Goal: Task Accomplishment & Management: Manage account settings

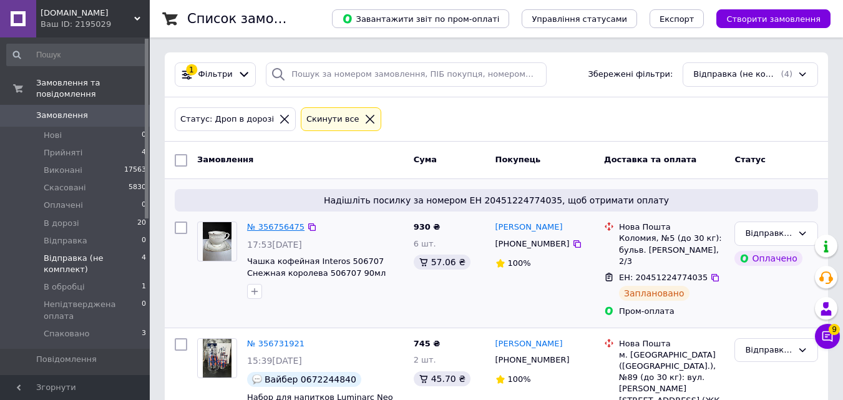
click at [271, 228] on link "№ 356756475" at bounding box center [275, 226] width 57 height 9
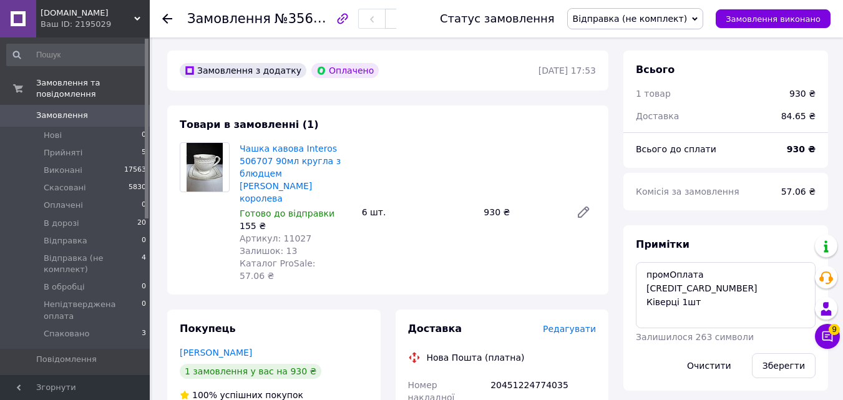
scroll to position [62, 0]
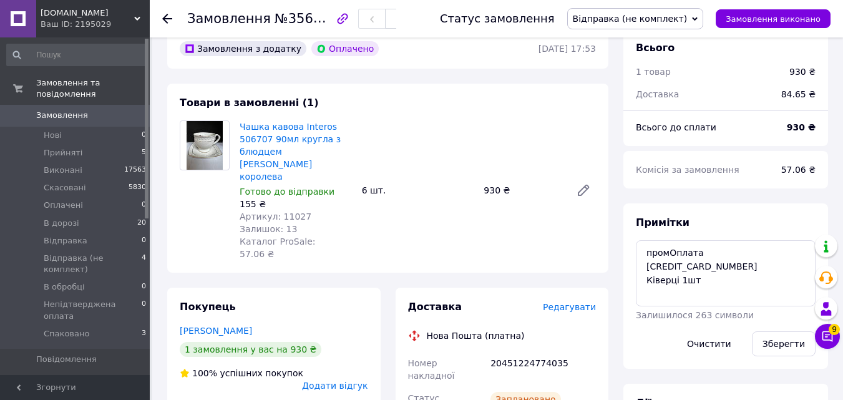
click at [683, 26] on span "Відправка (не комплект)" at bounding box center [635, 18] width 137 height 21
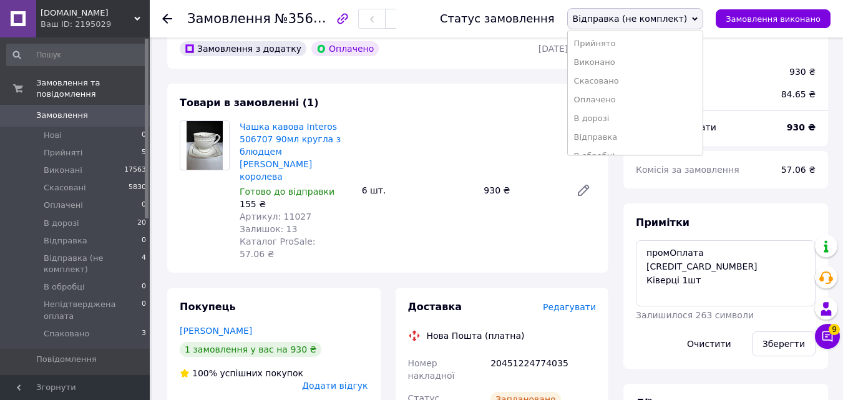
click at [683, 25] on span "Відправка (не комплект)" at bounding box center [635, 18] width 137 height 21
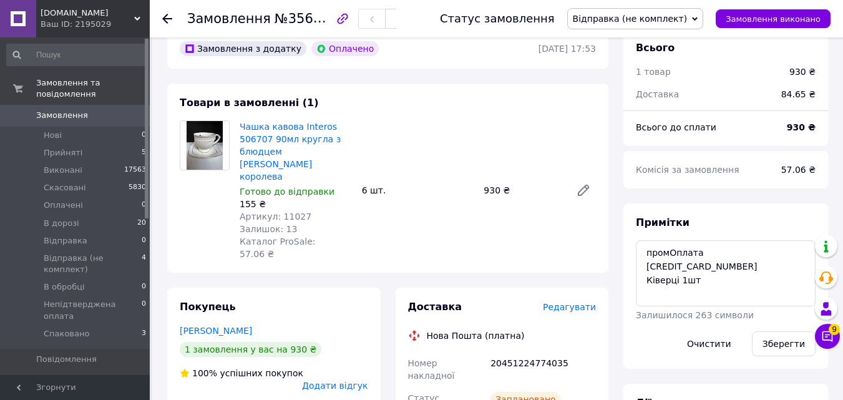
scroll to position [499, 0]
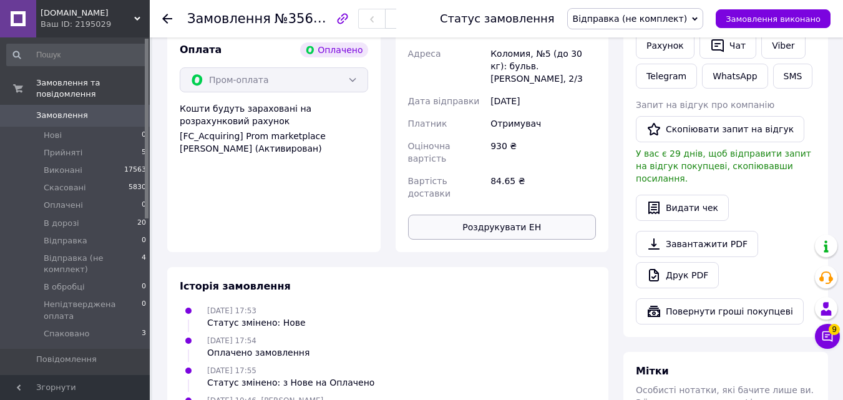
click at [553, 215] on button "Роздрукувати ЕН" at bounding box center [502, 227] width 189 height 25
click at [658, 21] on span "Відправка (не комплект)" at bounding box center [630, 19] width 115 height 10
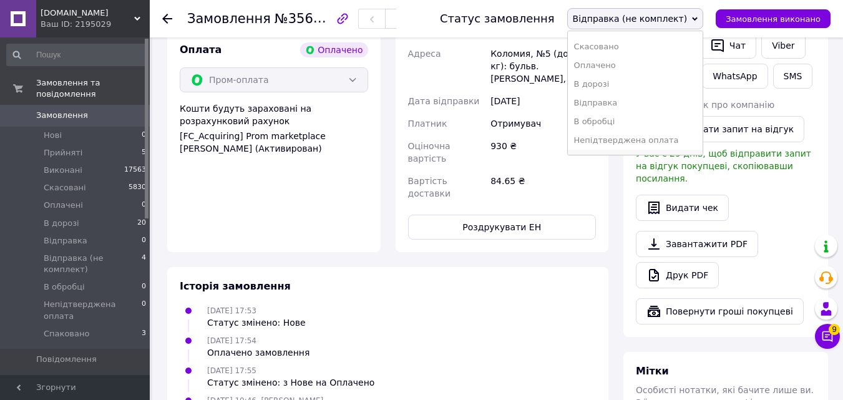
scroll to position [51, 0]
click at [623, 139] on li "Спаковано" at bounding box center [635, 142] width 135 height 19
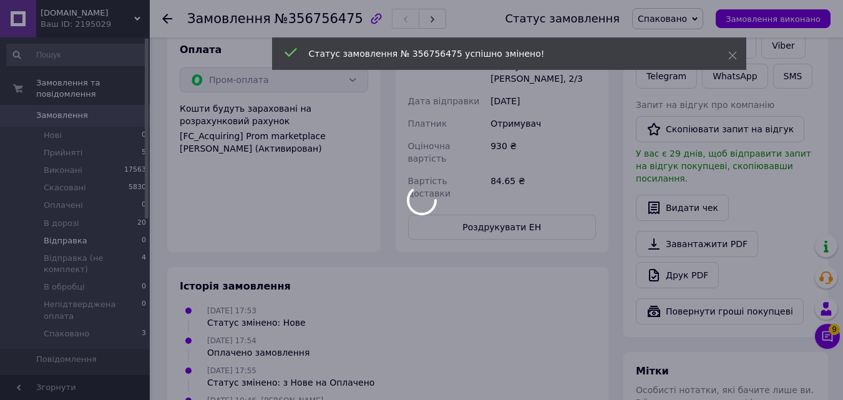
click at [109, 223] on div at bounding box center [421, 200] width 843 height 400
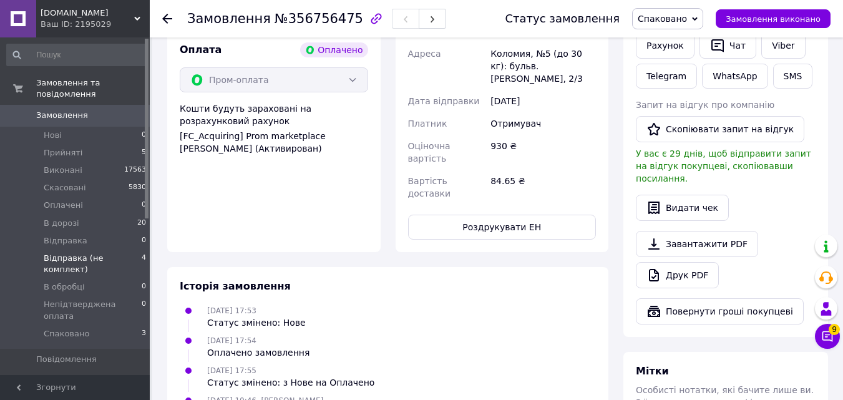
click at [99, 253] on span "Відправка (не комплект)" at bounding box center [93, 264] width 98 height 22
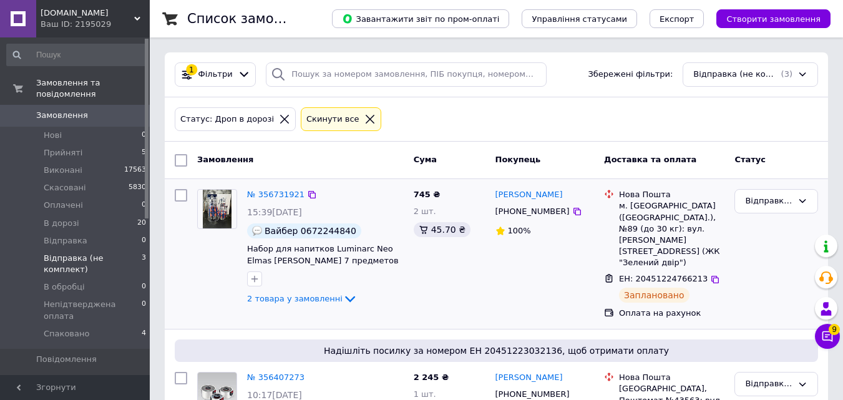
scroll to position [187, 0]
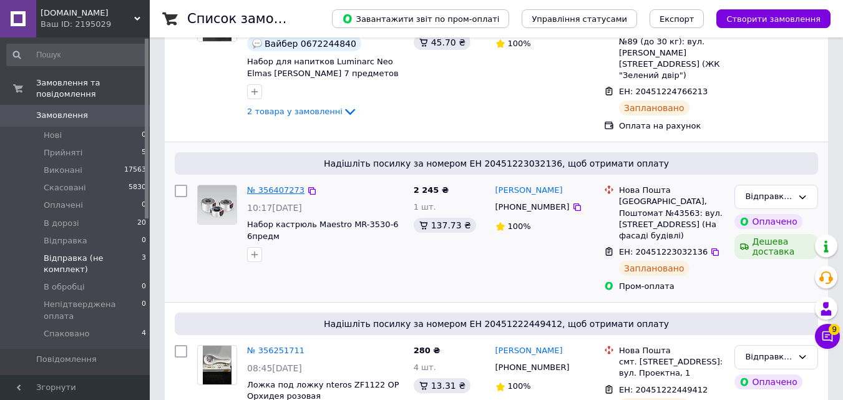
click at [292, 185] on link "№ 356407273" at bounding box center [275, 189] width 57 height 9
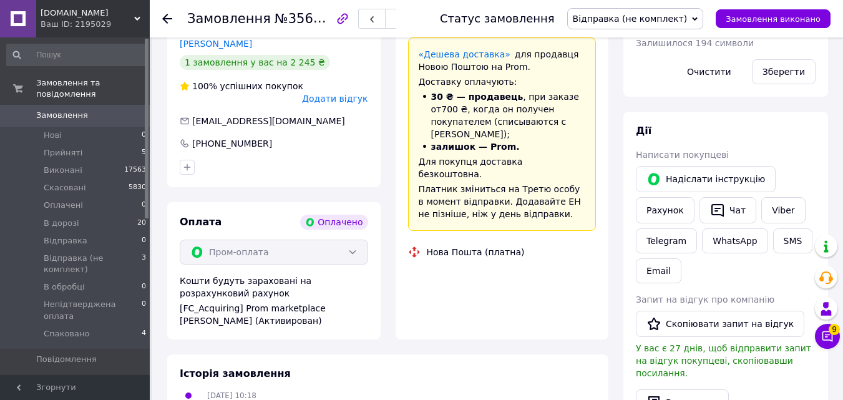
scroll to position [499, 0]
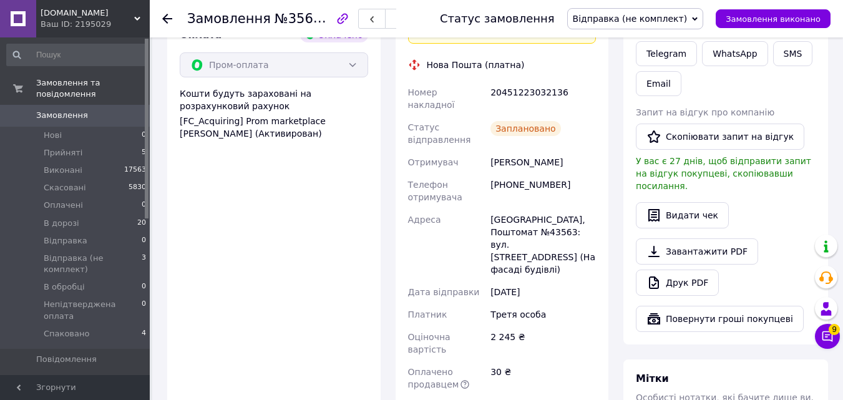
click at [657, 16] on span "Відправка (не комплект)" at bounding box center [630, 19] width 115 height 10
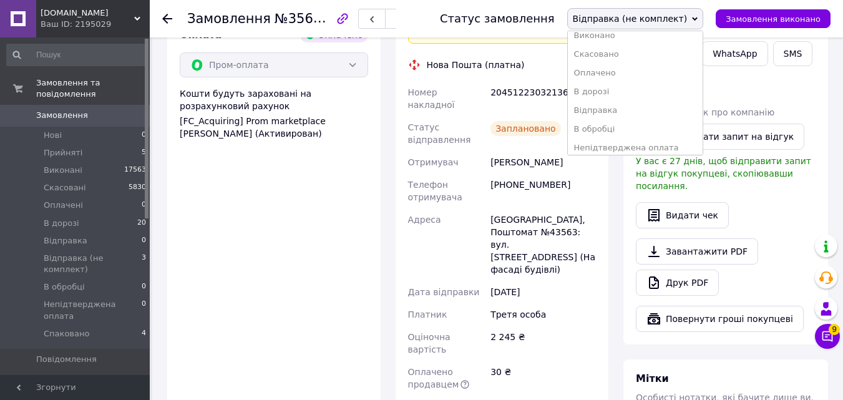
scroll to position [51, 0]
click at [642, 140] on li "Спаковано" at bounding box center [635, 142] width 135 height 19
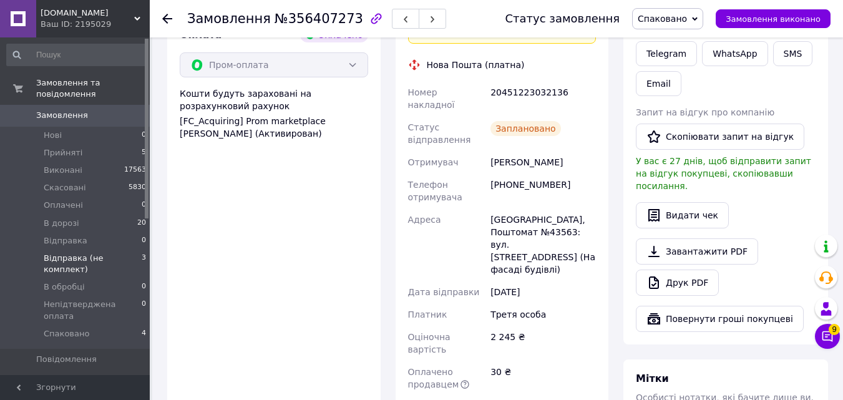
click at [142, 253] on span "3" at bounding box center [144, 264] width 4 height 22
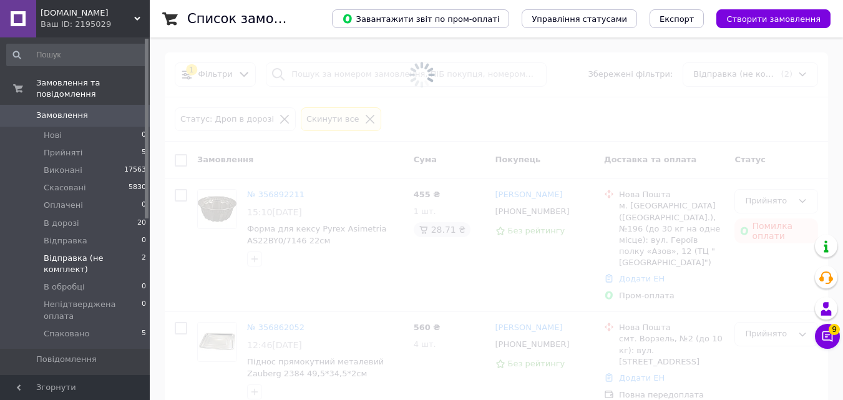
click at [122, 253] on span "Відправка (не комплект)" at bounding box center [93, 264] width 98 height 22
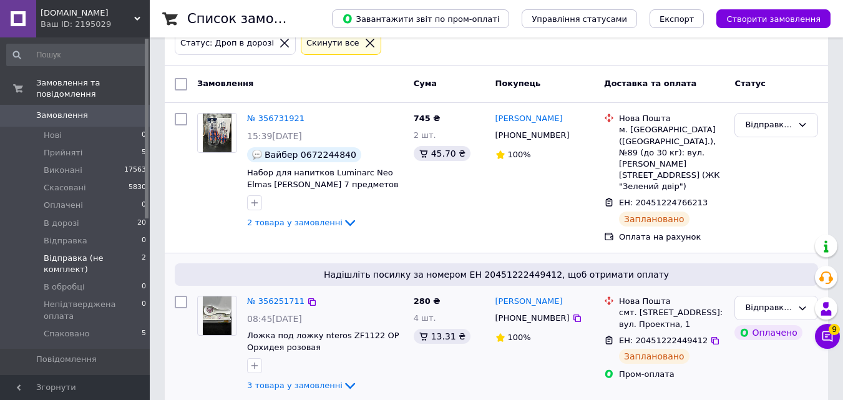
scroll to position [82, 0]
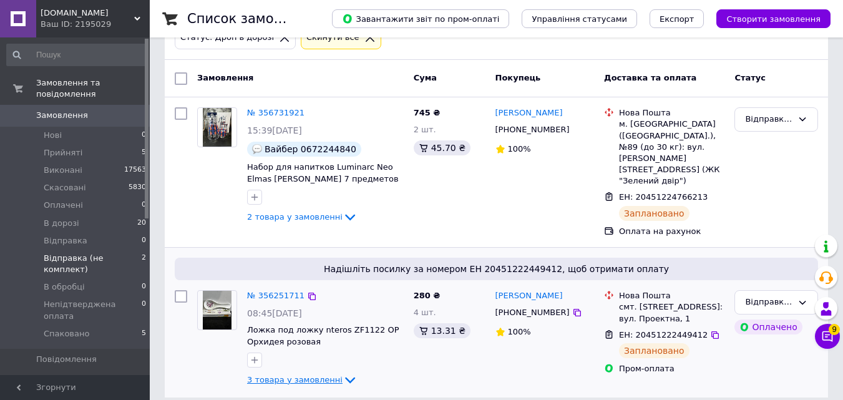
click at [298, 375] on span "3 товара у замовленні" at bounding box center [295, 379] width 96 height 9
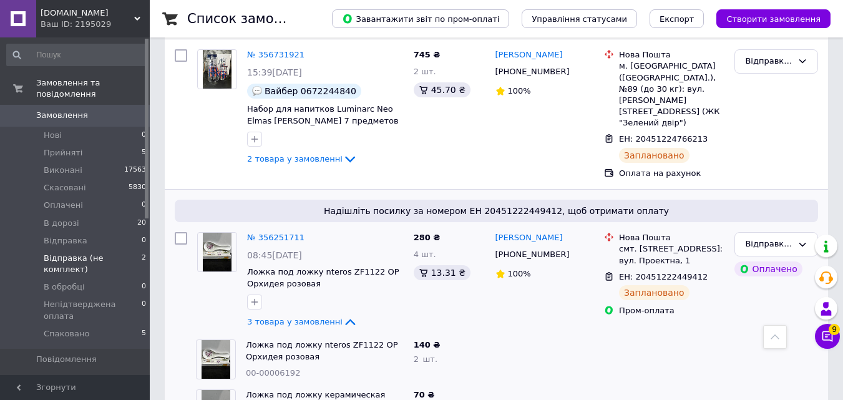
scroll to position [45, 0]
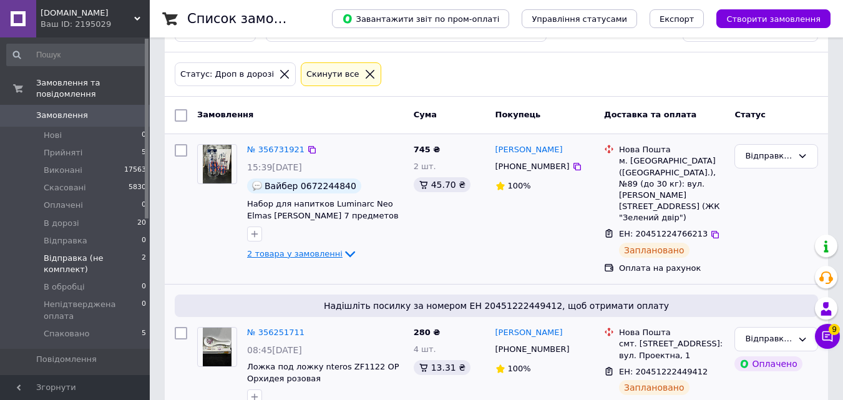
click at [301, 256] on span "2 товара у замовленні" at bounding box center [295, 253] width 96 height 9
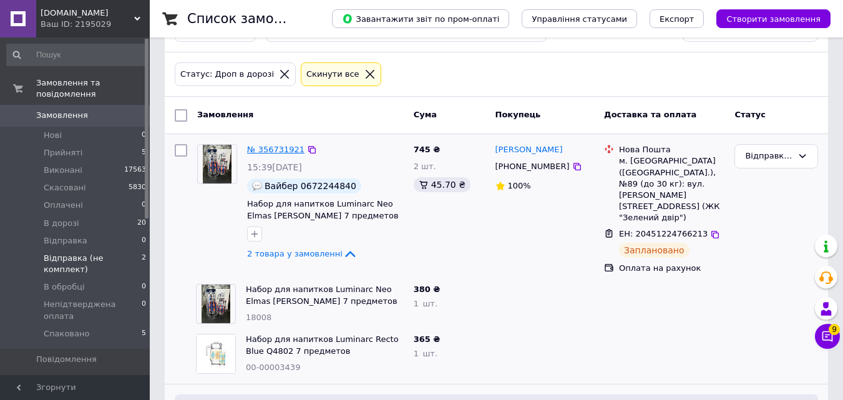
click at [274, 152] on link "№ 356731921" at bounding box center [275, 149] width 57 height 9
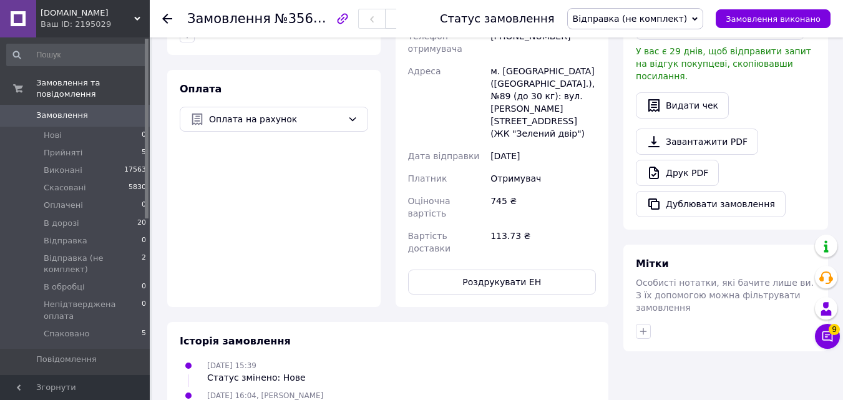
scroll to position [669, 0]
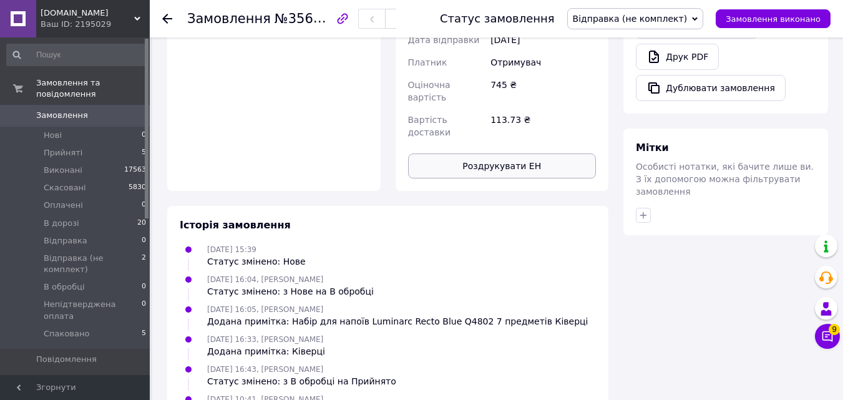
click at [534, 154] on button "Роздрукувати ЕН" at bounding box center [502, 166] width 189 height 25
drag, startPoint x: 650, startPoint y: 19, endPoint x: 649, endPoint y: 33, distance: 14.4
click at [650, 19] on span "Відправка (не комплект)" at bounding box center [630, 19] width 115 height 10
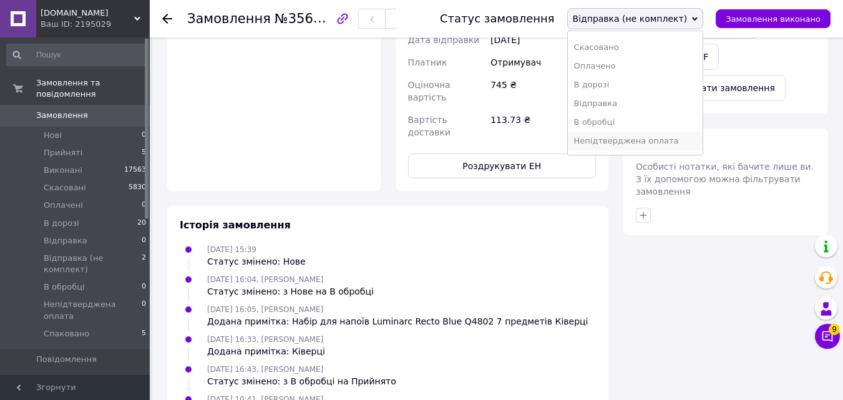
scroll to position [51, 0]
click at [647, 143] on li "Спаковано" at bounding box center [635, 142] width 135 height 19
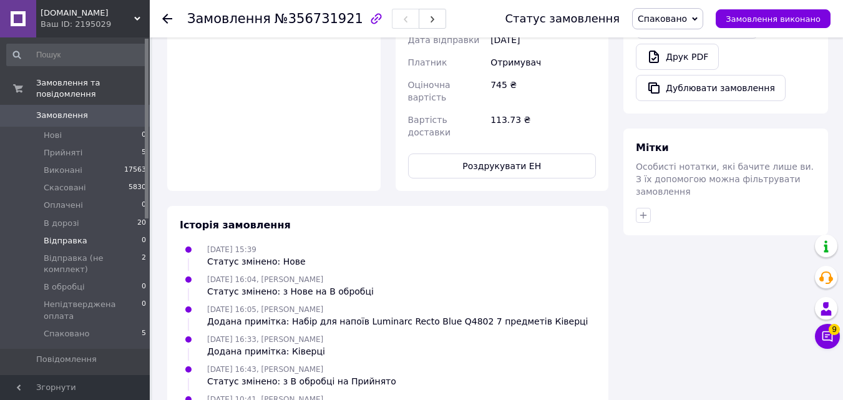
click at [119, 234] on li "Відправка 0" at bounding box center [77, 240] width 154 height 17
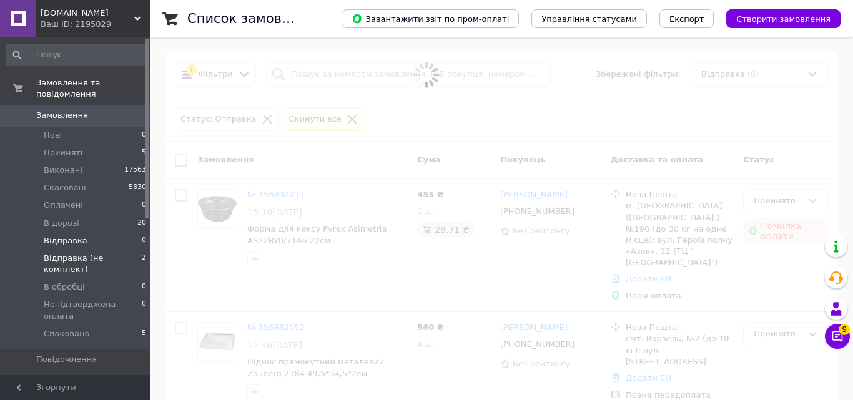
click at [115, 253] on span "Відправка (не комплект)" at bounding box center [93, 264] width 98 height 22
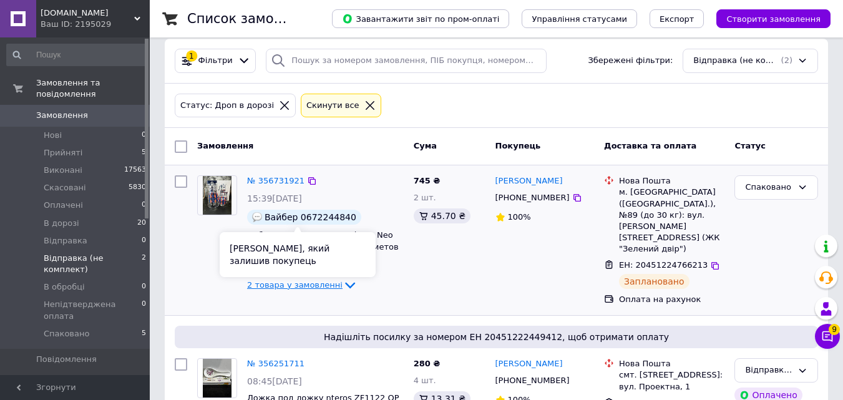
scroll to position [82, 0]
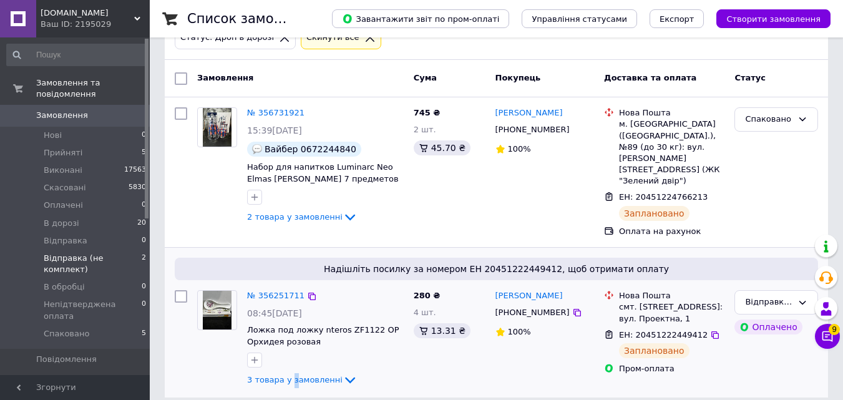
click at [289, 225] on div "3 товара у замовленні" at bounding box center [325, 217] width 157 height 15
click at [289, 375] on span "3 товара у замовленні" at bounding box center [295, 379] width 96 height 9
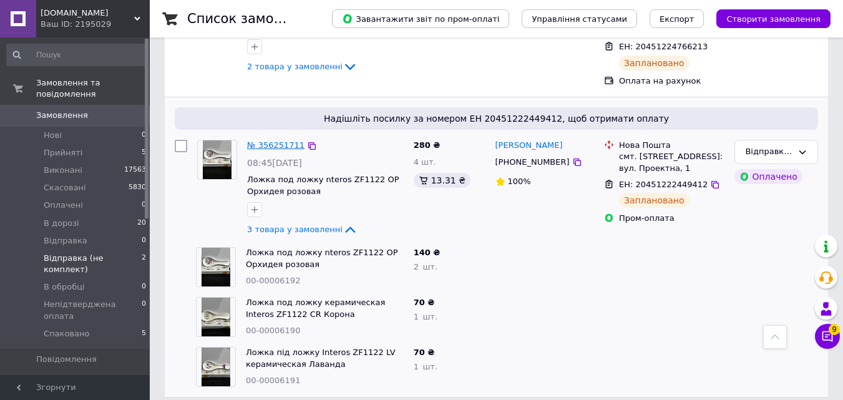
click at [270, 140] on link "№ 356251711" at bounding box center [275, 144] width 57 height 9
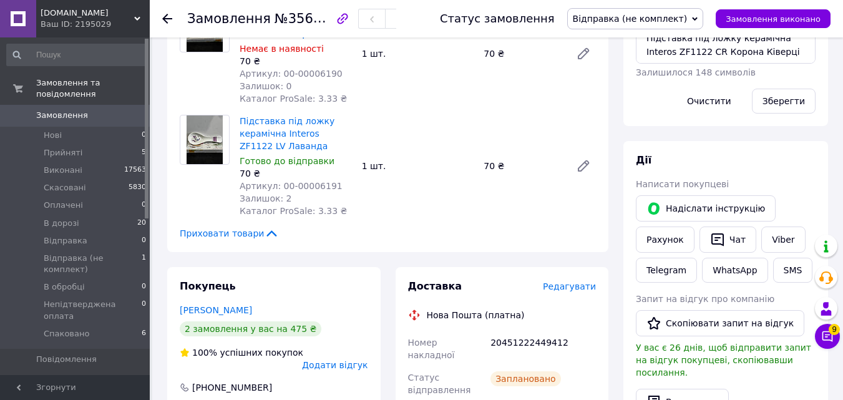
scroll to position [544, 0]
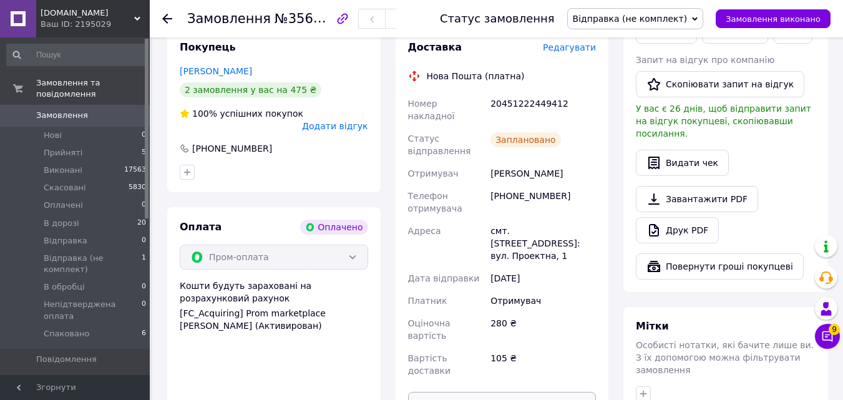
click at [468, 392] on button "Роздрукувати ЕН" at bounding box center [502, 404] width 189 height 25
click at [644, 18] on span "Відправка (не комплект)" at bounding box center [630, 19] width 115 height 10
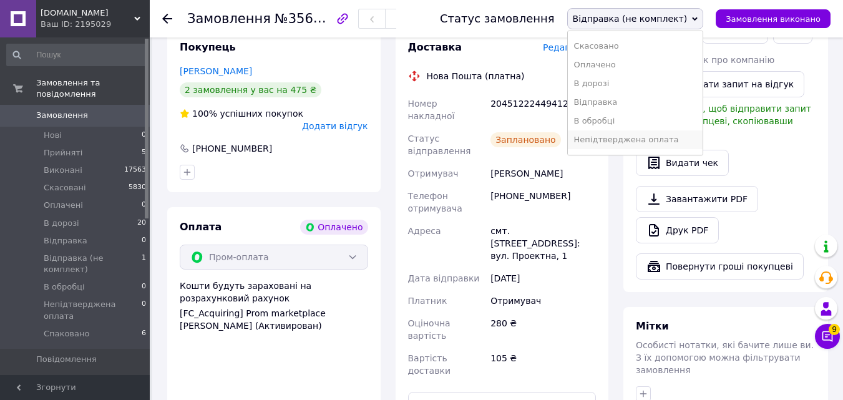
scroll to position [51, 0]
click at [626, 145] on li "Спаковано" at bounding box center [635, 142] width 135 height 19
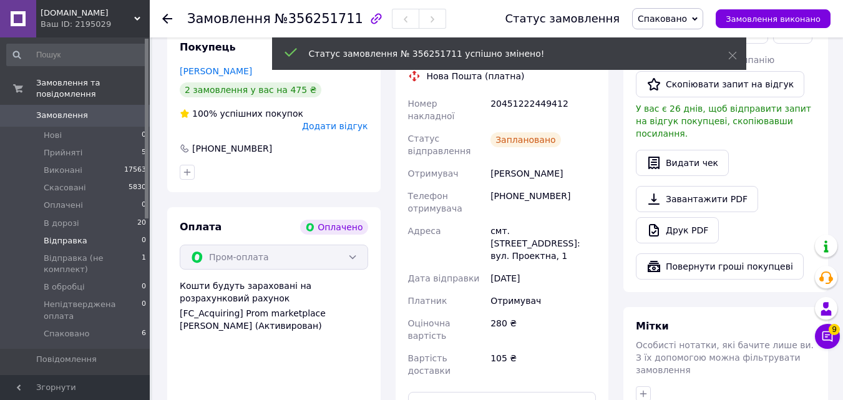
click at [131, 253] on span "Відправка (не комплект)" at bounding box center [93, 264] width 98 height 22
